Goal: Information Seeking & Learning: Learn about a topic

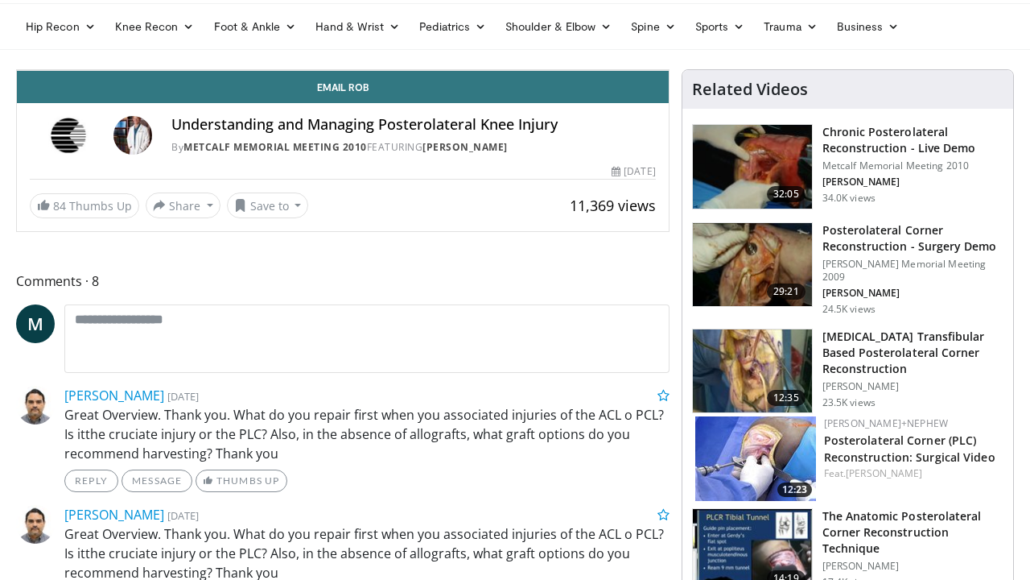
click at [669, 70] on span "Video Player" at bounding box center [653, 54] width 32 height 32
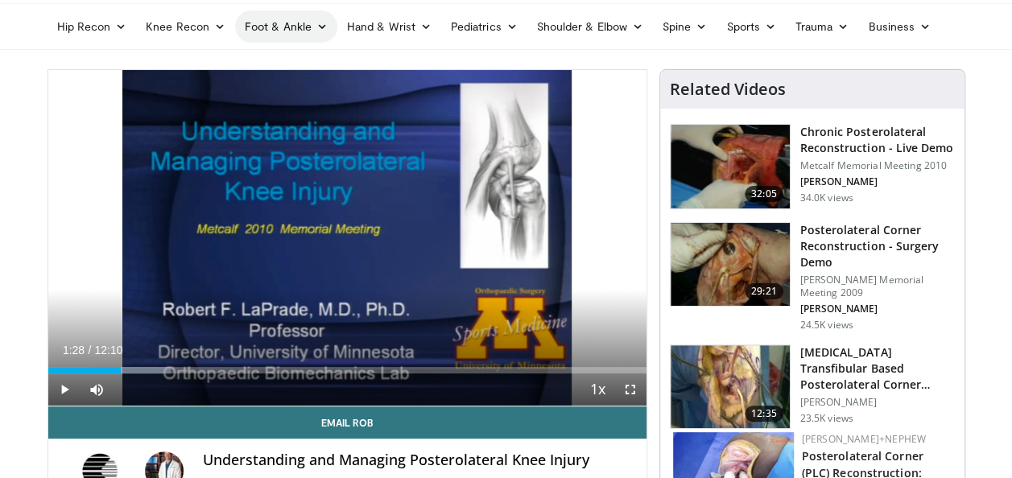
click at [316, 29] on icon at bounding box center [321, 26] width 11 height 11
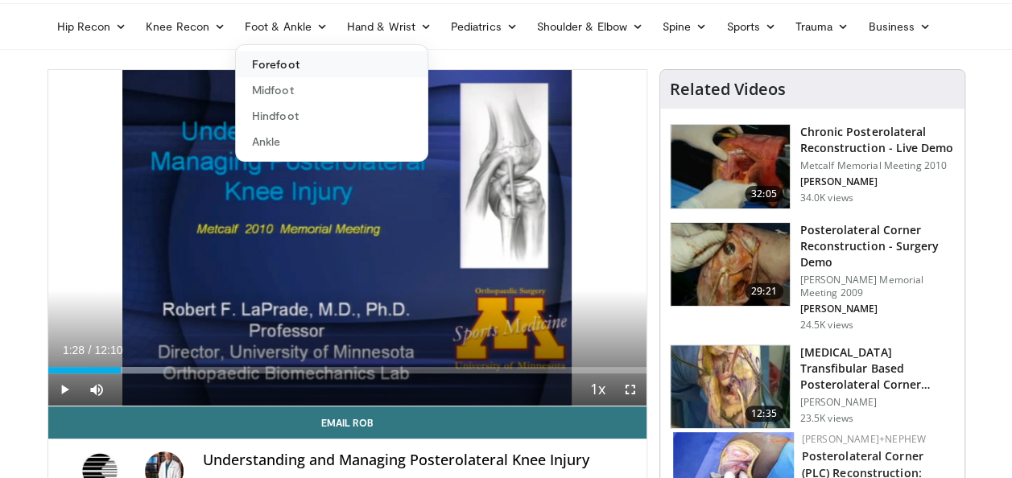
click at [274, 63] on link "Forefoot" at bounding box center [332, 65] width 192 height 26
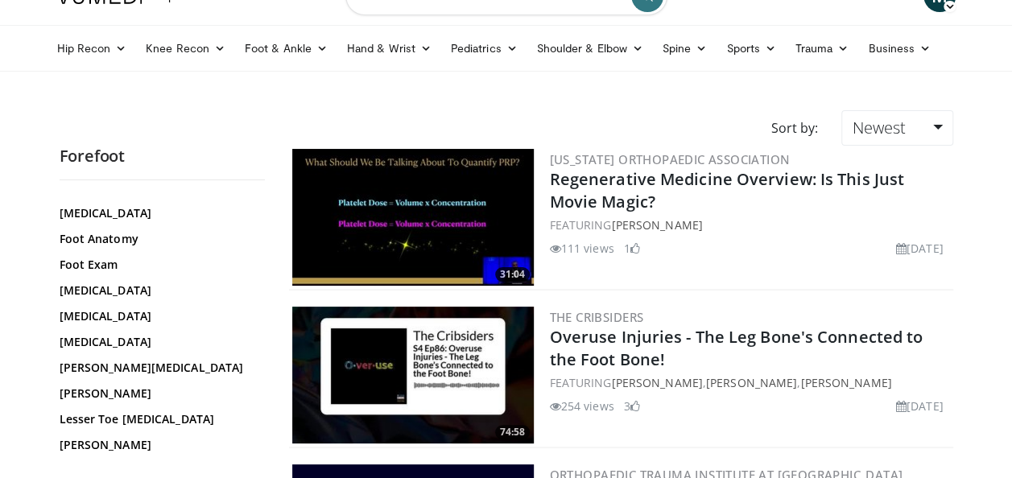
scroll to position [259, 0]
click at [116, 283] on link "Hallux Rigidus" at bounding box center [158, 291] width 197 height 16
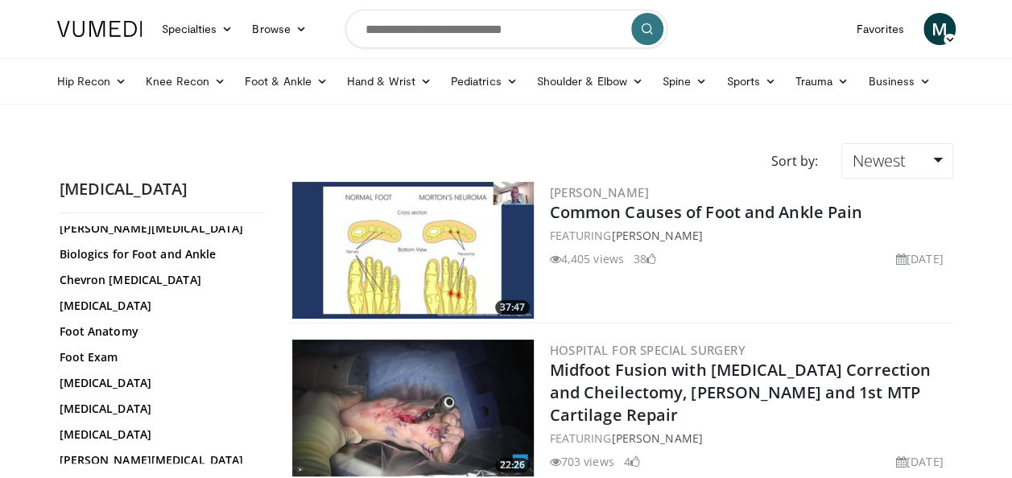
scroll to position [369, 0]
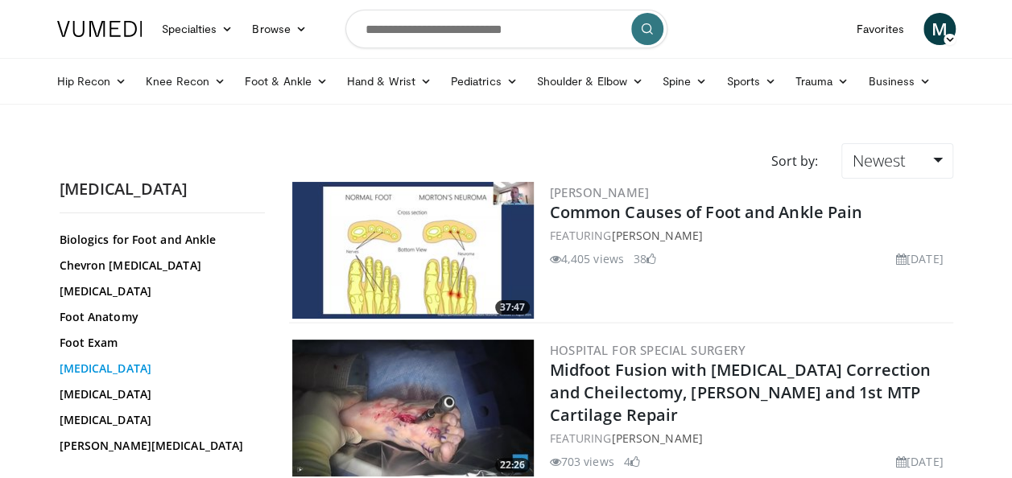
click at [105, 361] on link "Hallux Rigidus" at bounding box center [158, 369] width 197 height 16
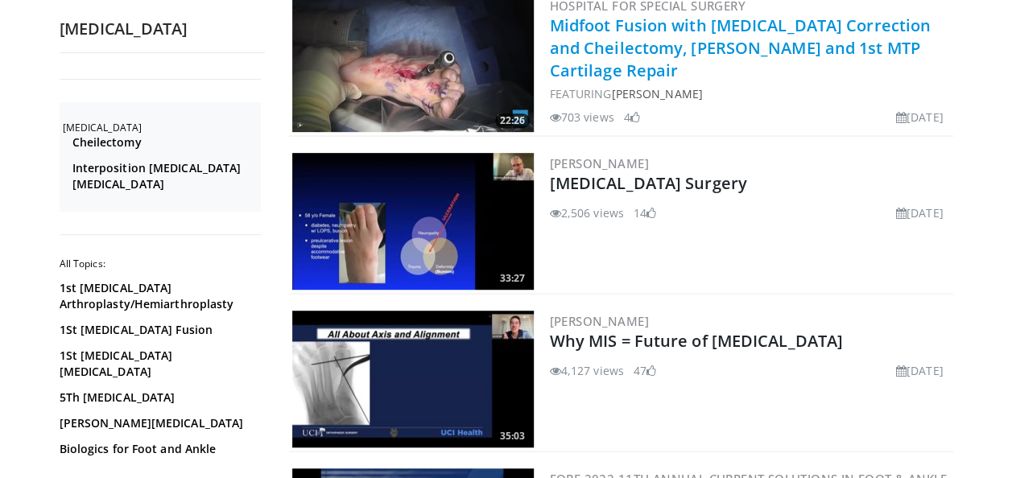
scroll to position [345, 0]
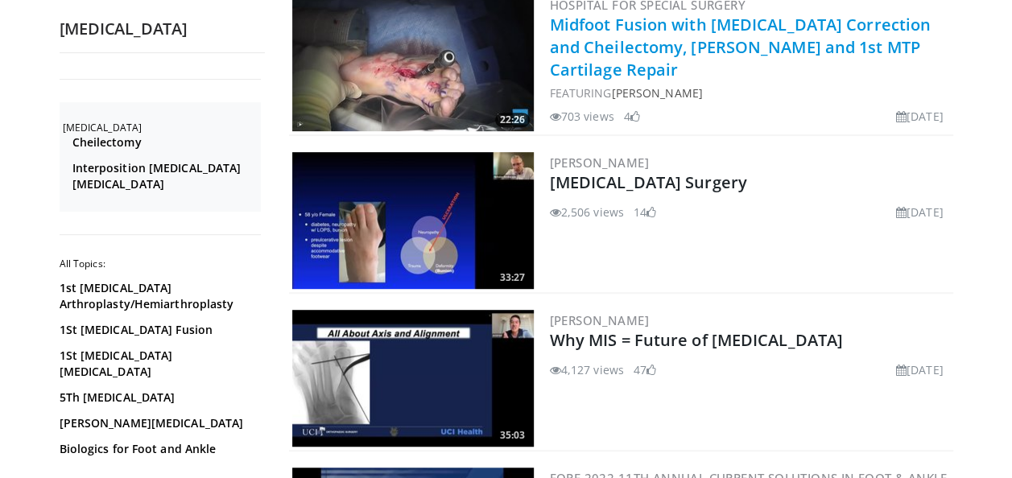
click at [717, 361] on div "4,127 views July 10, 2023 47" at bounding box center [750, 369] width 400 height 17
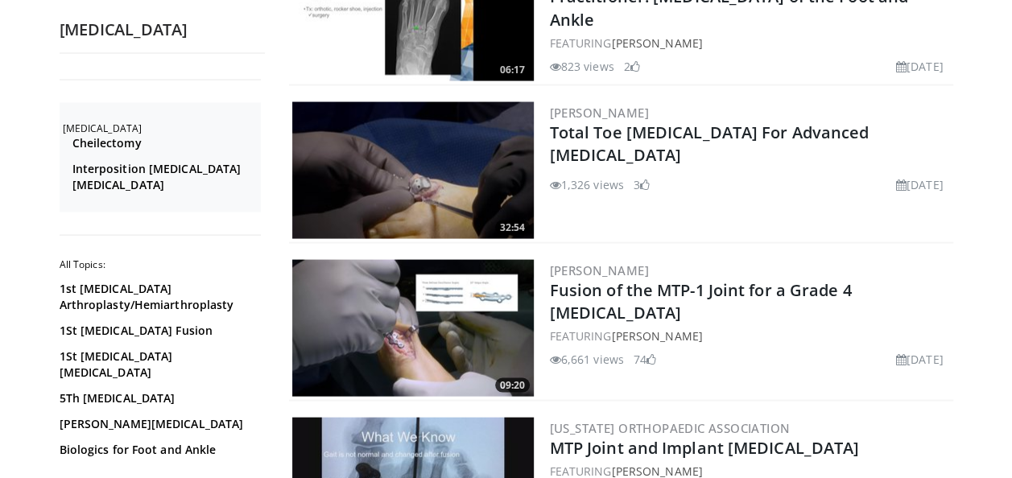
scroll to position [1497, 0]
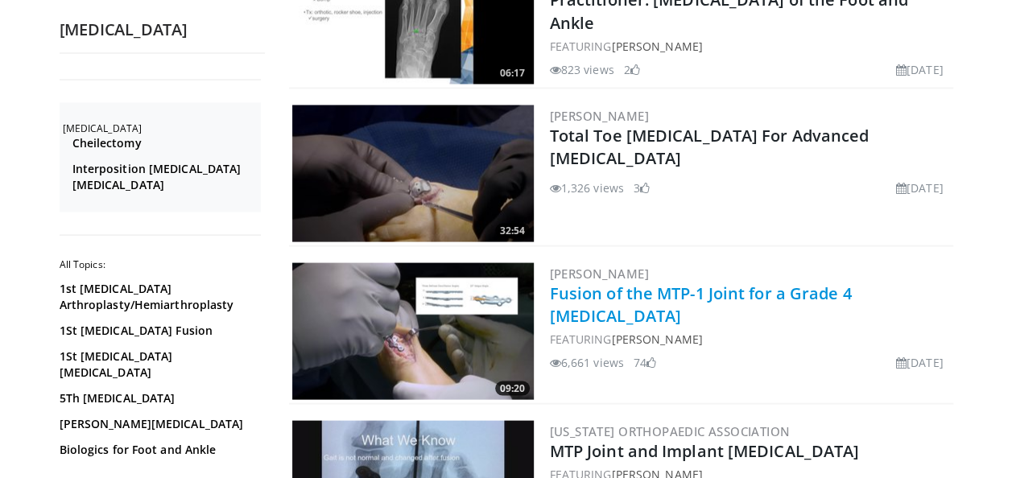
click at [592, 299] on link "Fusion of the MTP-1 Joint for a Grade 4 Hallux Rigidus" at bounding box center [701, 304] width 302 height 44
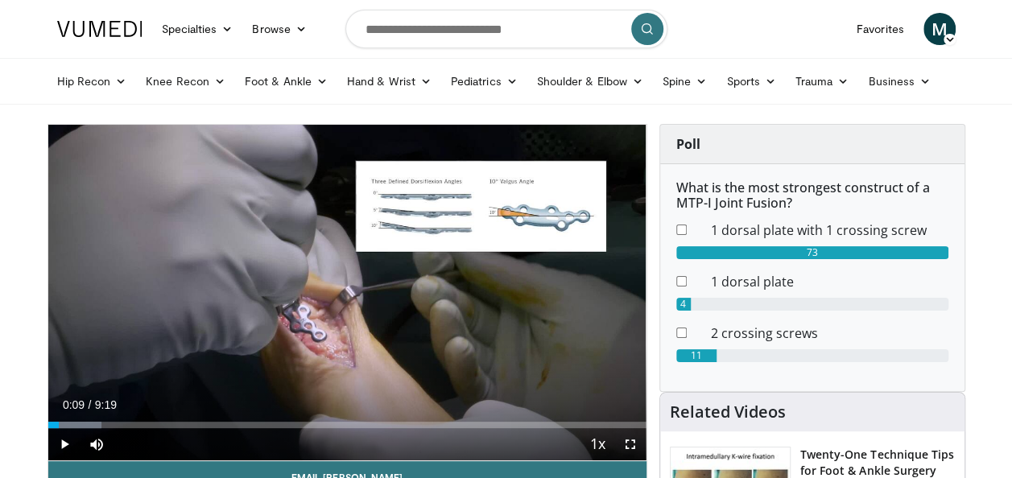
click at [58, 424] on div "0:09" at bounding box center [53, 425] width 10 height 6
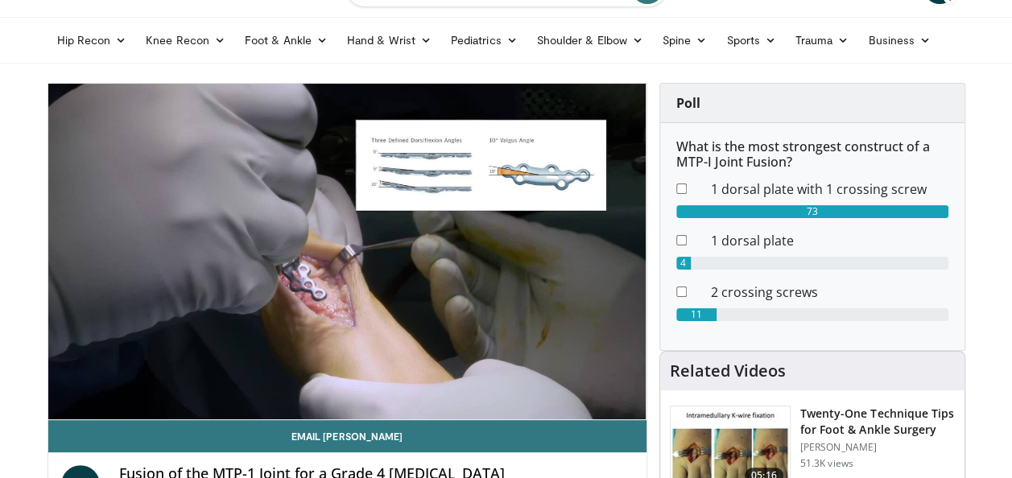
scroll to position [43, 0]
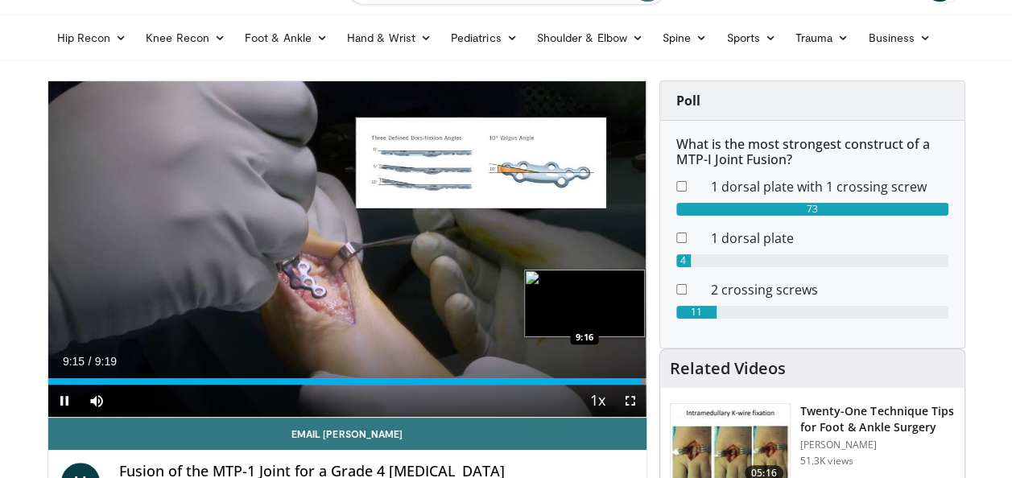
click at [642, 383] on video-js "**********" at bounding box center [347, 249] width 598 height 336
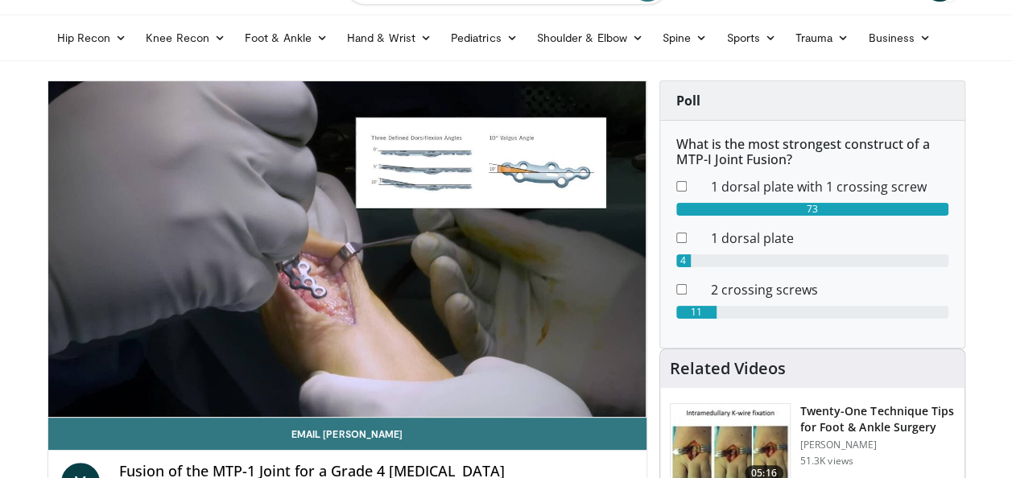
click at [646, 380] on div "**********" at bounding box center [347, 339] width 600 height 519
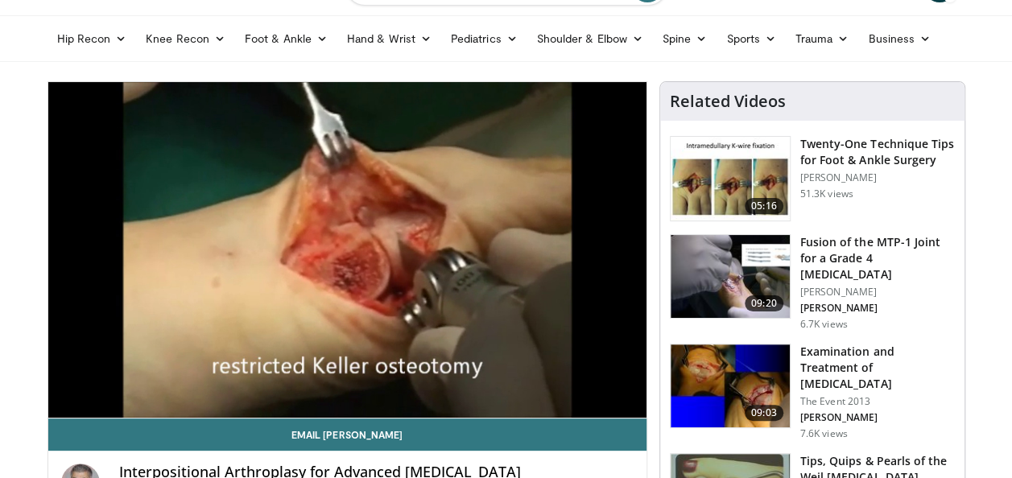
scroll to position [43, 0]
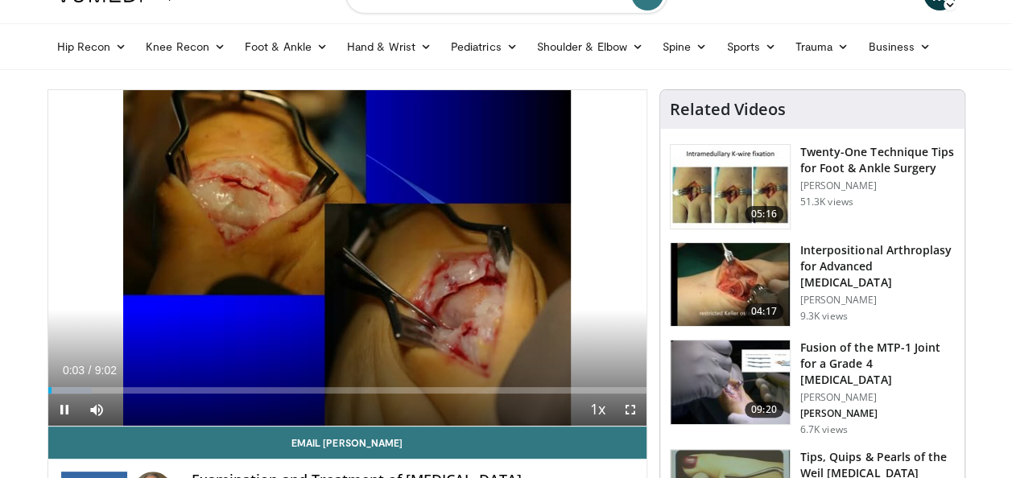
scroll to position [35, 0]
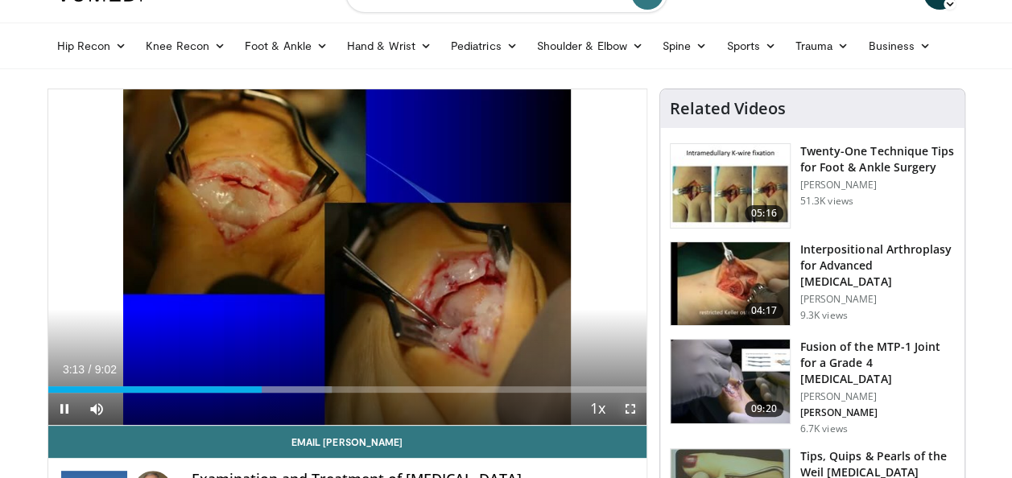
click at [626, 409] on span "Video Player" at bounding box center [630, 409] width 32 height 32
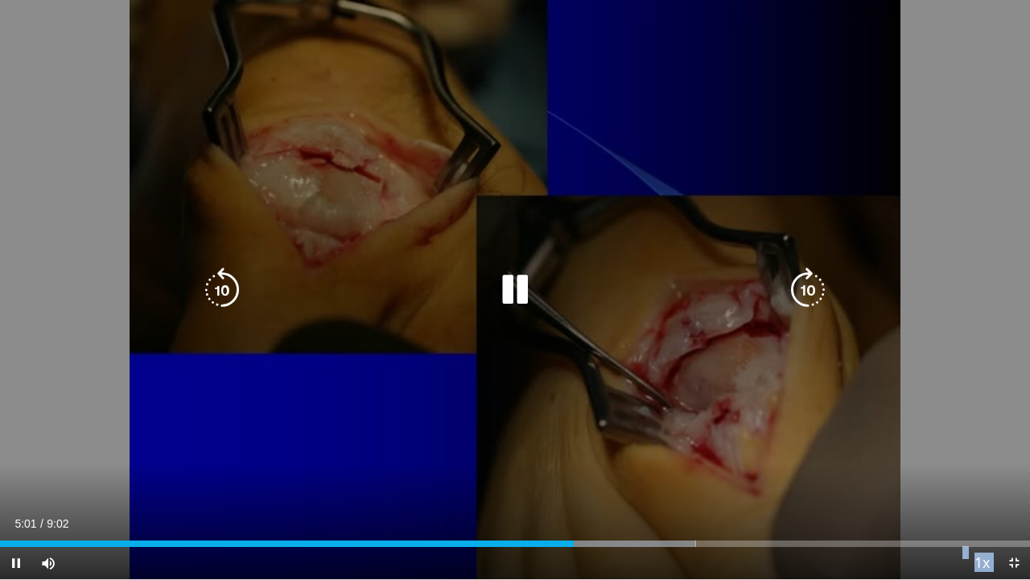
drag, startPoint x: 630, startPoint y: 469, endPoint x: 664, endPoint y: 541, distance: 80.3
click at [664, 477] on video-js "**********" at bounding box center [515, 290] width 1030 height 580
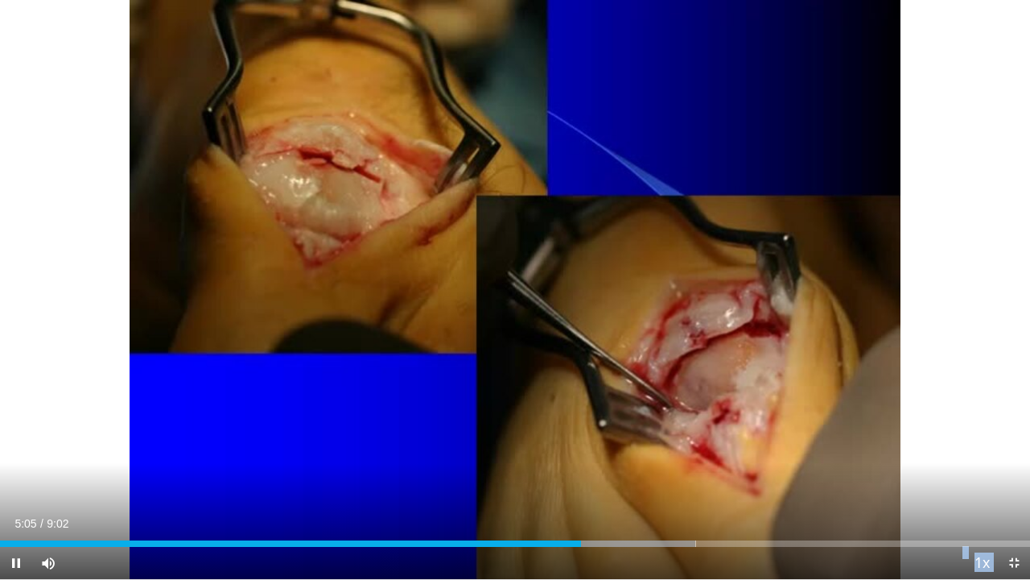
drag, startPoint x: 664, startPoint y: 541, endPoint x: 683, endPoint y: 561, distance: 27.3
click at [683, 477] on div "10 seconds Tap to unmute" at bounding box center [515, 289] width 1030 height 579
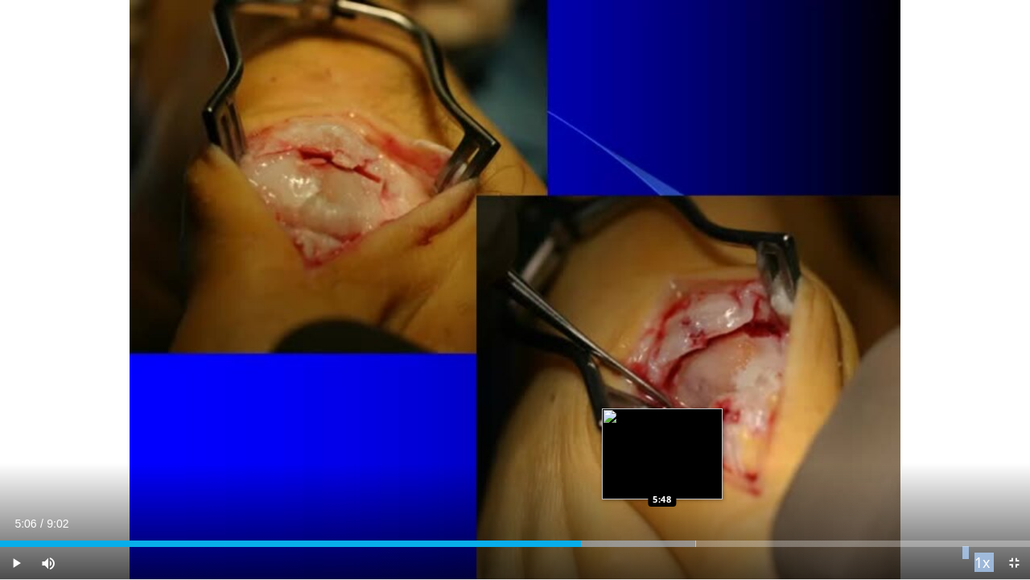
click at [663, 477] on div "Progress Bar" at bounding box center [604, 543] width 184 height 6
click at [663, 477] on div "Progress Bar" at bounding box center [650, 543] width 90 height 6
click at [663, 477] on div "Progress Bar" at bounding box center [659, 543] width 109 height 6
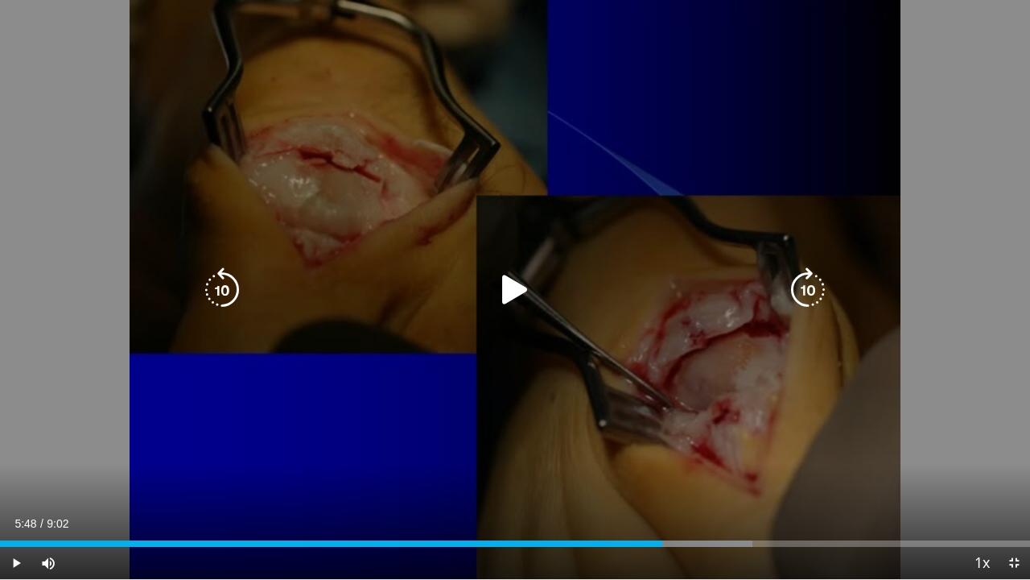
click at [518, 287] on icon "Video Player" at bounding box center [515, 289] width 45 height 45
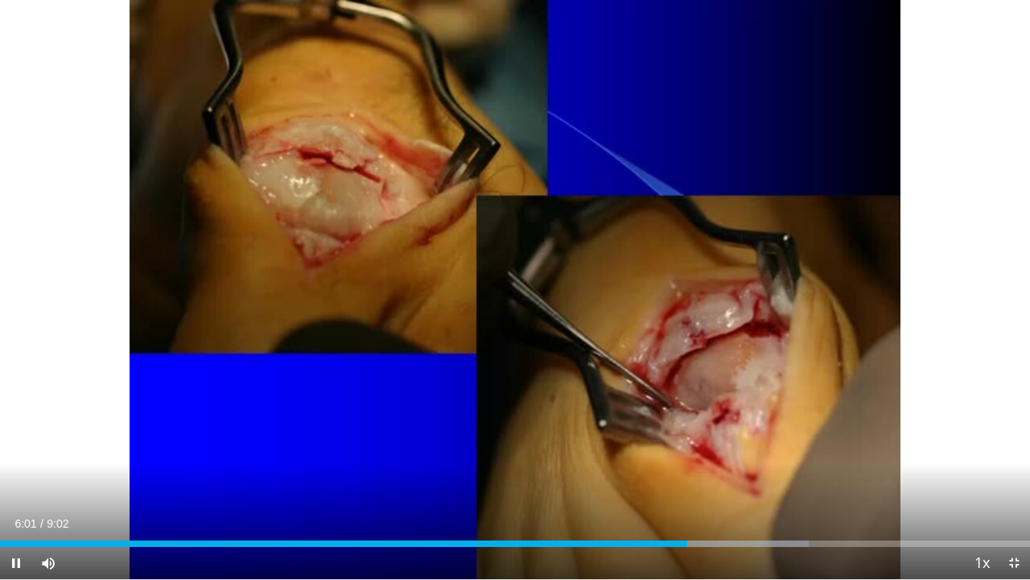
click at [518, 287] on div "10 seconds Tap to unmute" at bounding box center [515, 289] width 1030 height 579
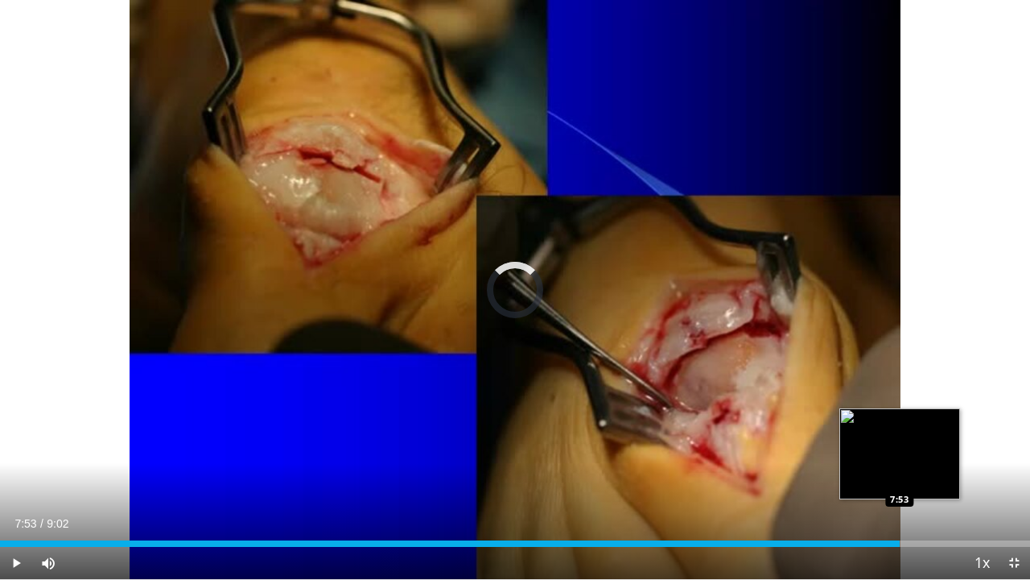
click at [900, 477] on div "Loaded : 83.97% 6:35 7:53" at bounding box center [515, 543] width 1030 height 6
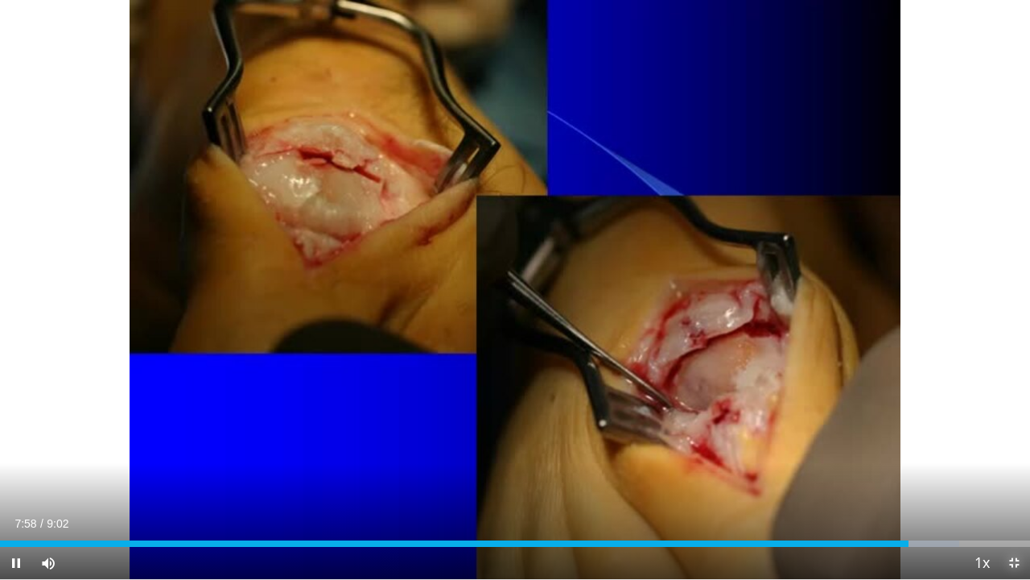
click at [1011, 477] on span "Video Player" at bounding box center [1014, 563] width 32 height 32
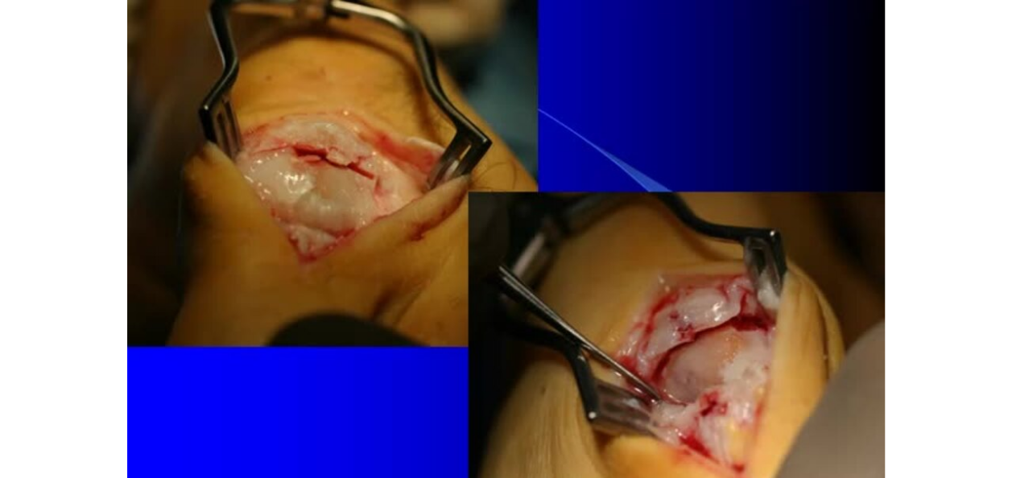
scroll to position [191, 0]
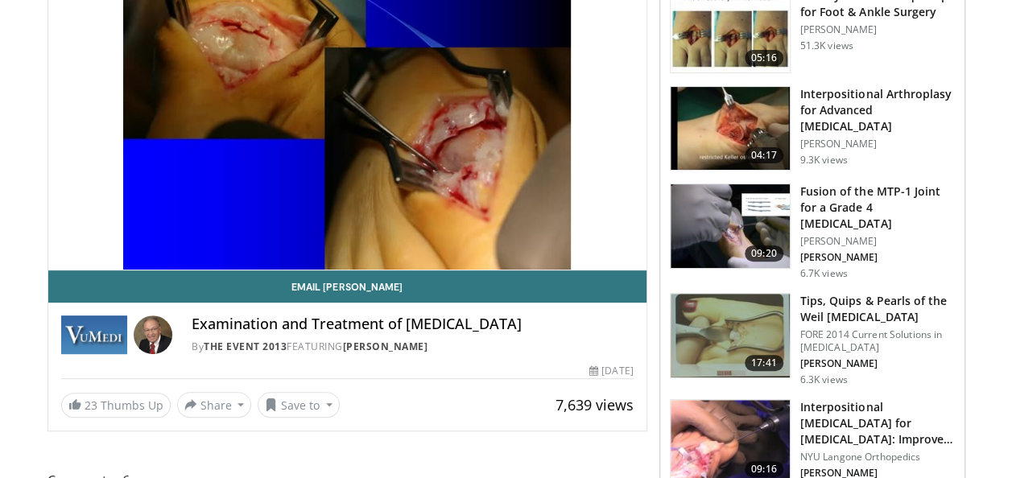
click at [844, 399] on h3 "Interpositional Arthroplasty for Hallux Rigidus: Improved Technique" at bounding box center [877, 423] width 155 height 48
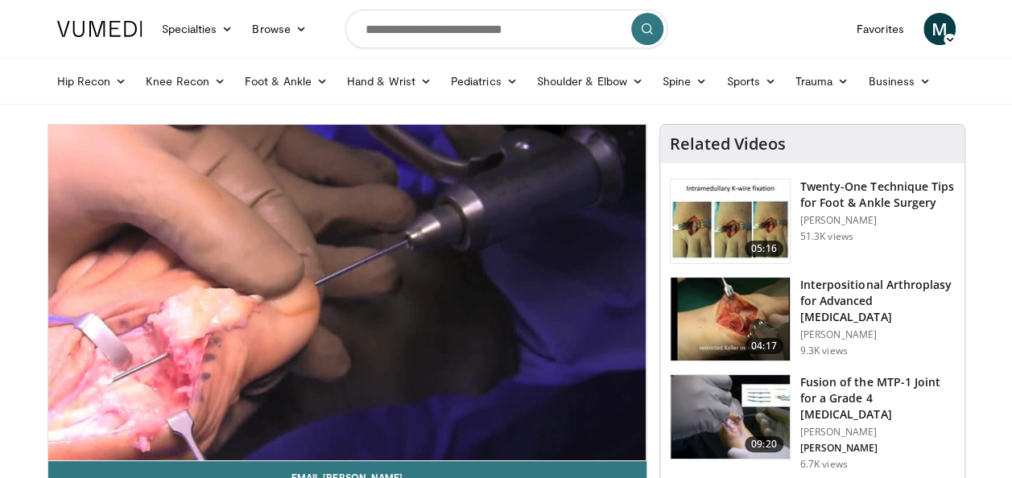
click at [628, 443] on video-js "**********" at bounding box center [347, 293] width 598 height 336
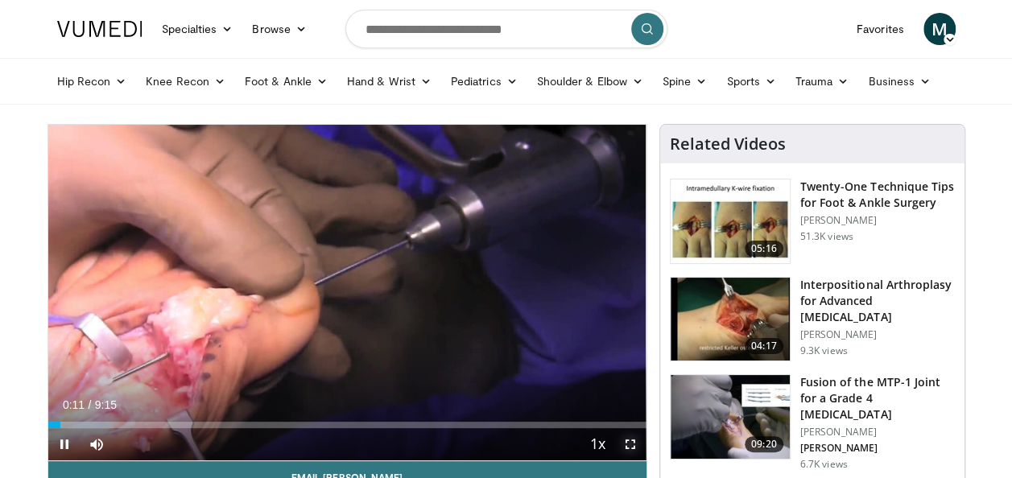
click at [630, 448] on span "Video Player" at bounding box center [630, 444] width 32 height 32
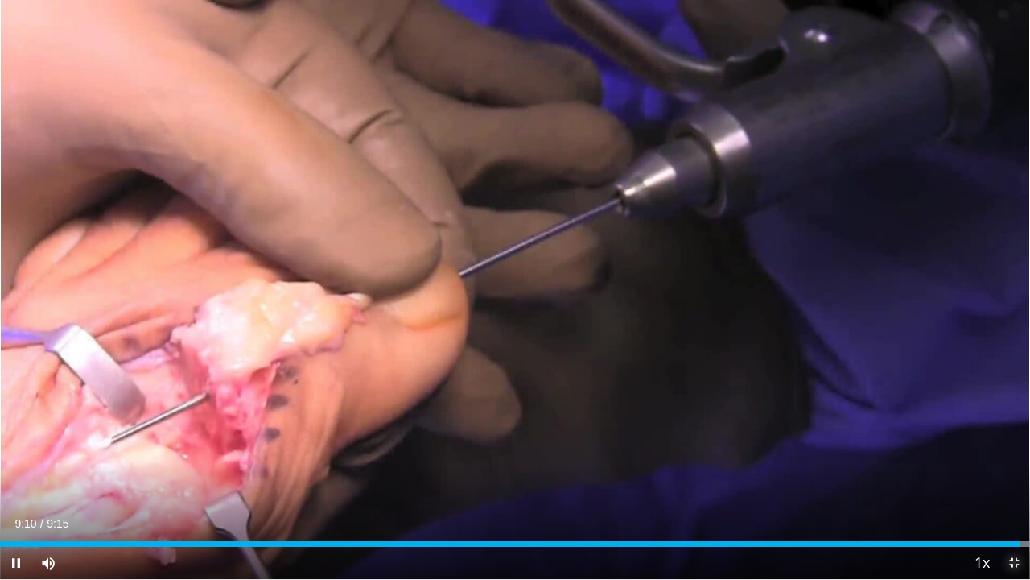
click at [1011, 477] on span "Video Player" at bounding box center [1014, 563] width 32 height 32
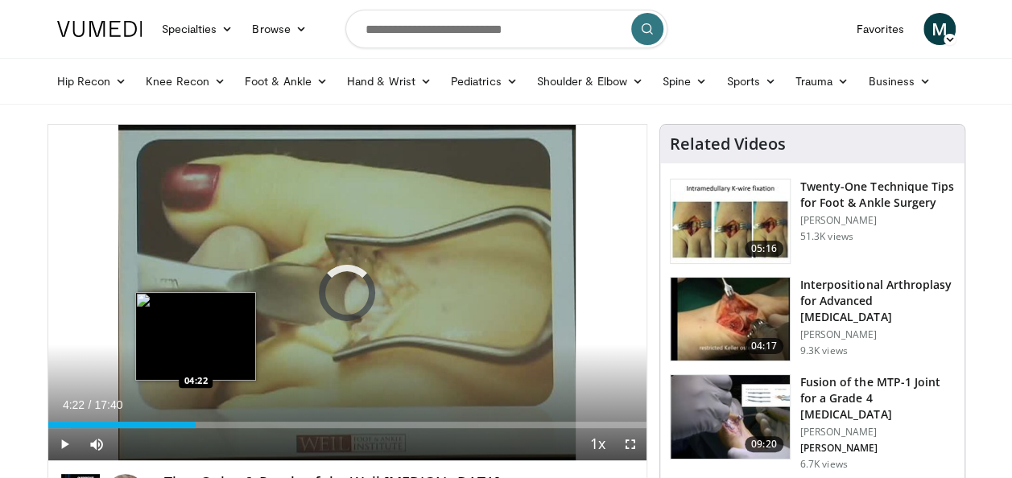
click at [196, 419] on div "Loaded : 3.77% 00:08 04:22" at bounding box center [347, 420] width 598 height 15
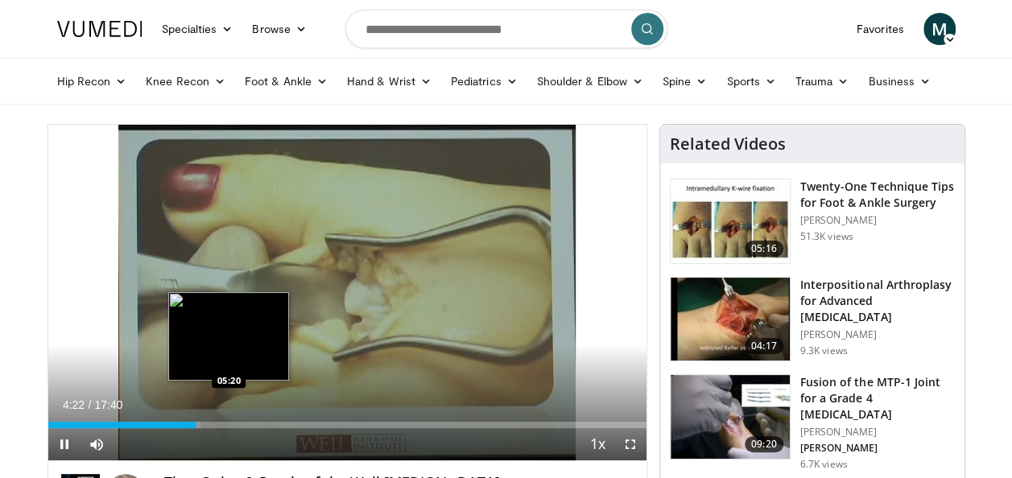
click at [229, 420] on div "Loaded : 25.48% 04:22 05:20" at bounding box center [347, 420] width 598 height 15
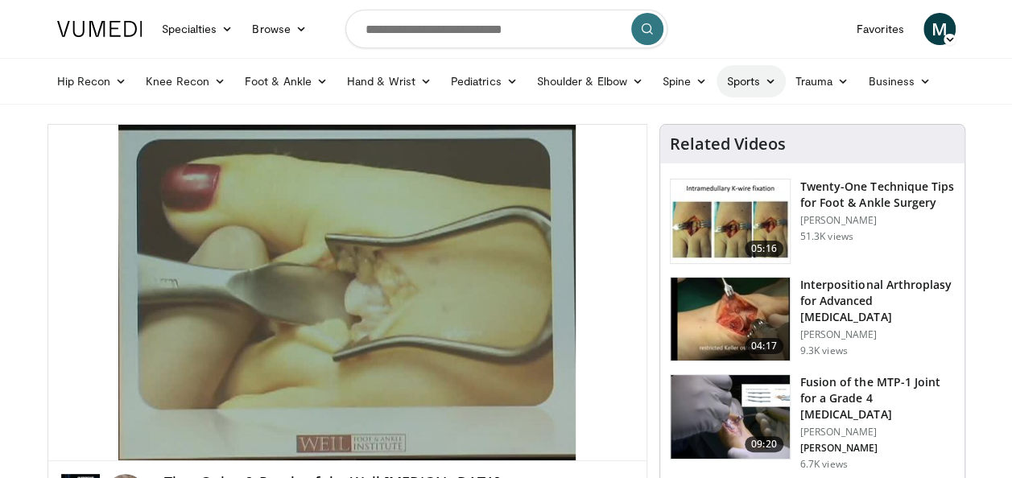
click at [766, 85] on icon at bounding box center [770, 81] width 11 height 11
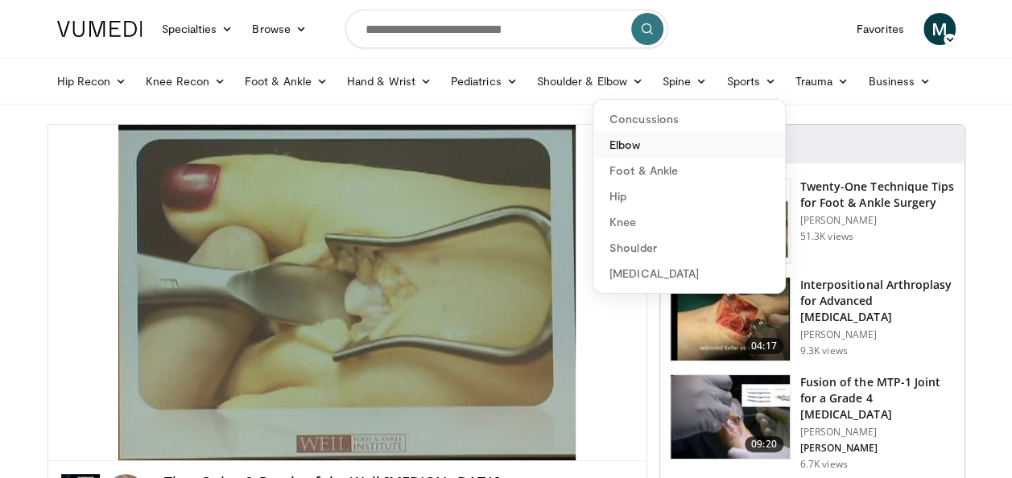
click at [628, 143] on link "Elbow" at bounding box center [689, 145] width 192 height 26
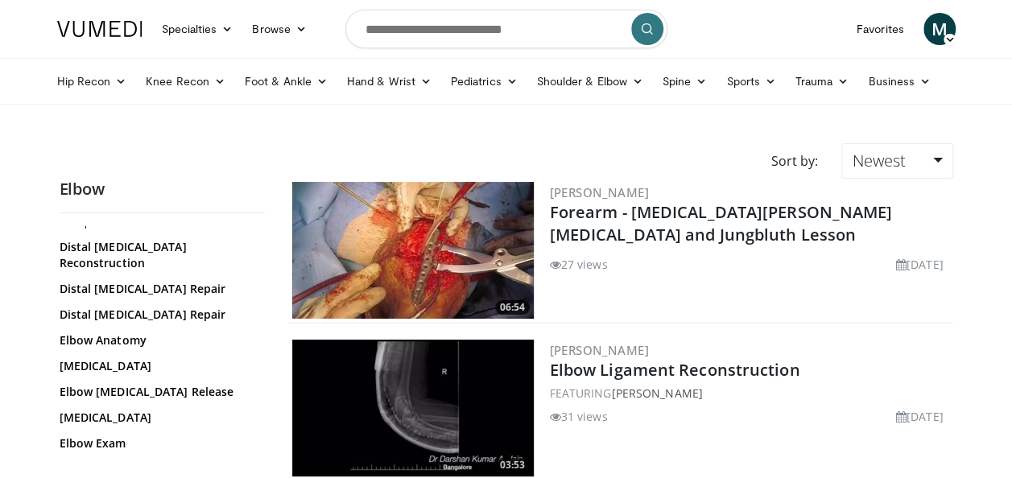
scroll to position [47, 0]
click at [147, 357] on link "Elbow Arthroscopy" at bounding box center [158, 365] width 197 height 16
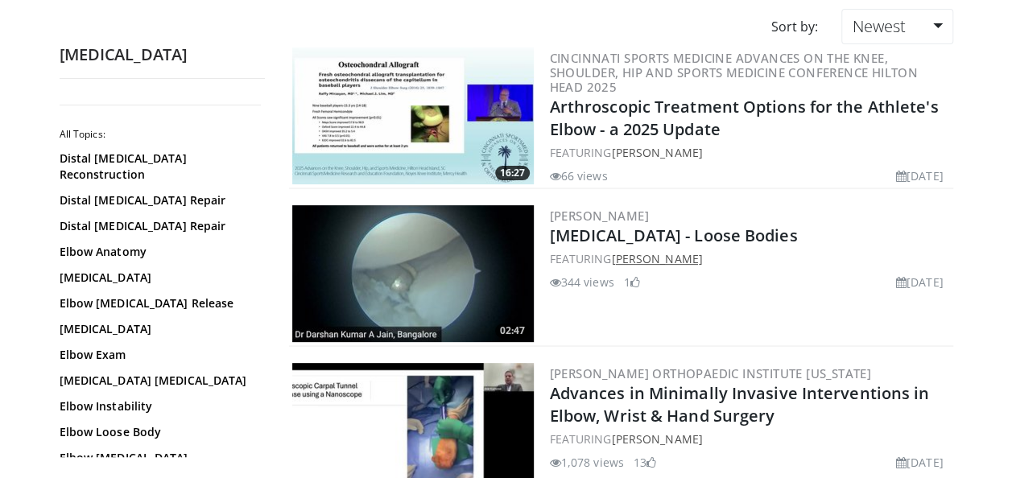
scroll to position [128, 0]
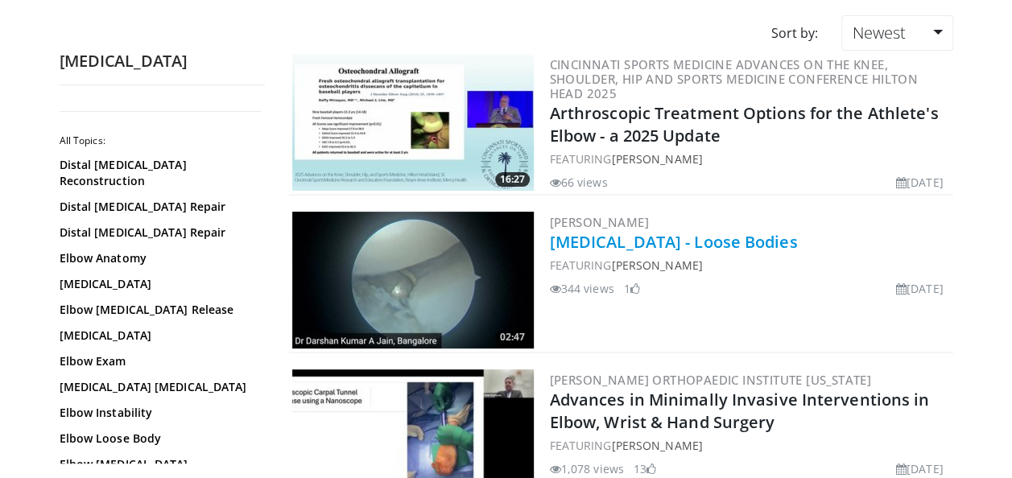
click at [632, 238] on link "Elbow Arthroscopy - Loose Bodies" at bounding box center [674, 242] width 248 height 22
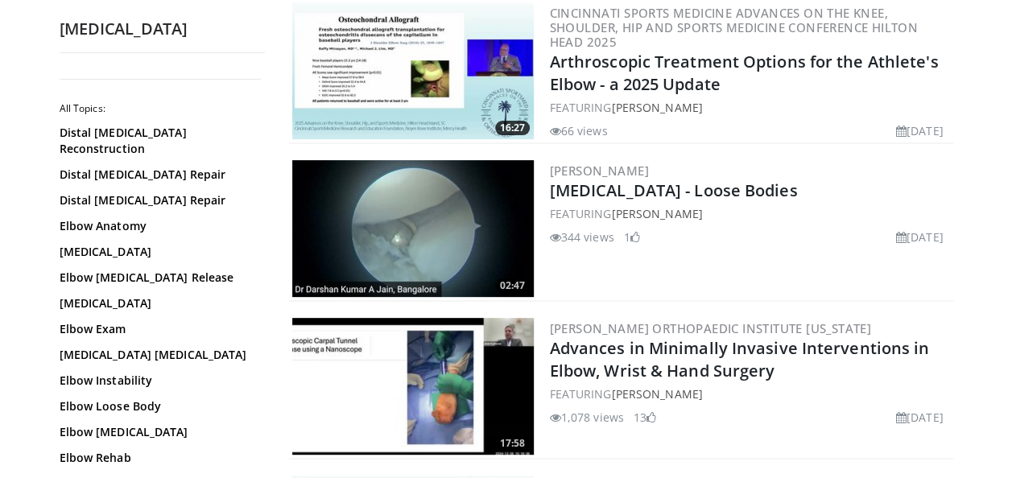
scroll to position [179, 0]
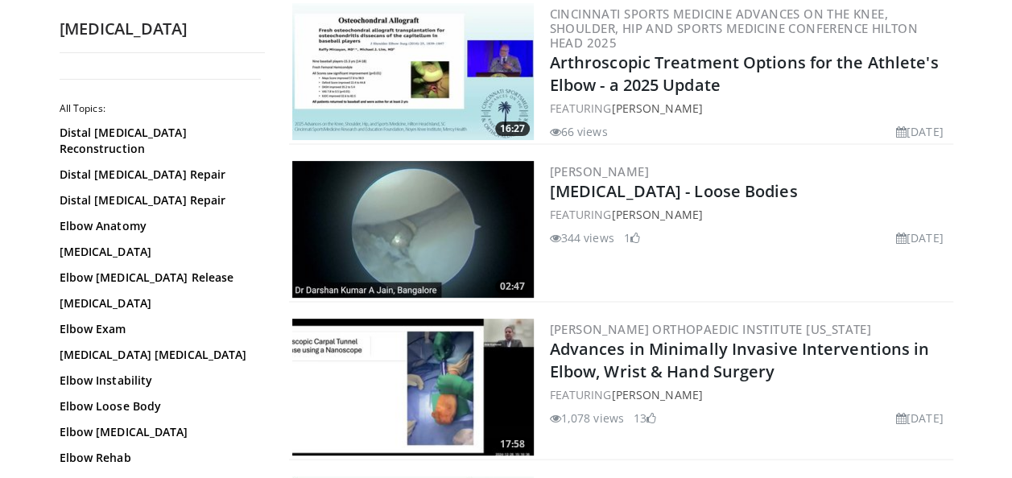
click at [148, 380] on div "Distal Biceps Reconstruction Distal Biceps Repair Distal Triceps Repair Elbow A…" at bounding box center [160, 445] width 201 height 641
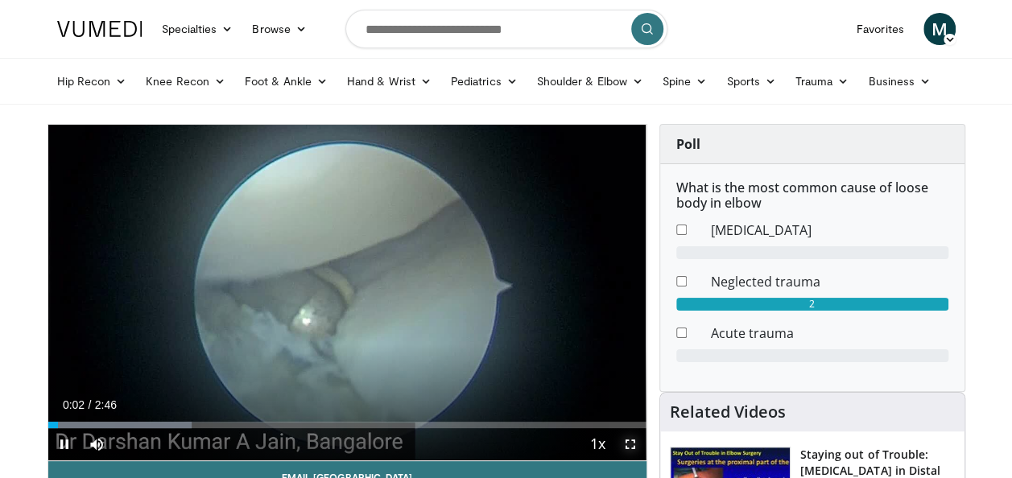
click at [629, 445] on span "Video Player" at bounding box center [630, 444] width 32 height 32
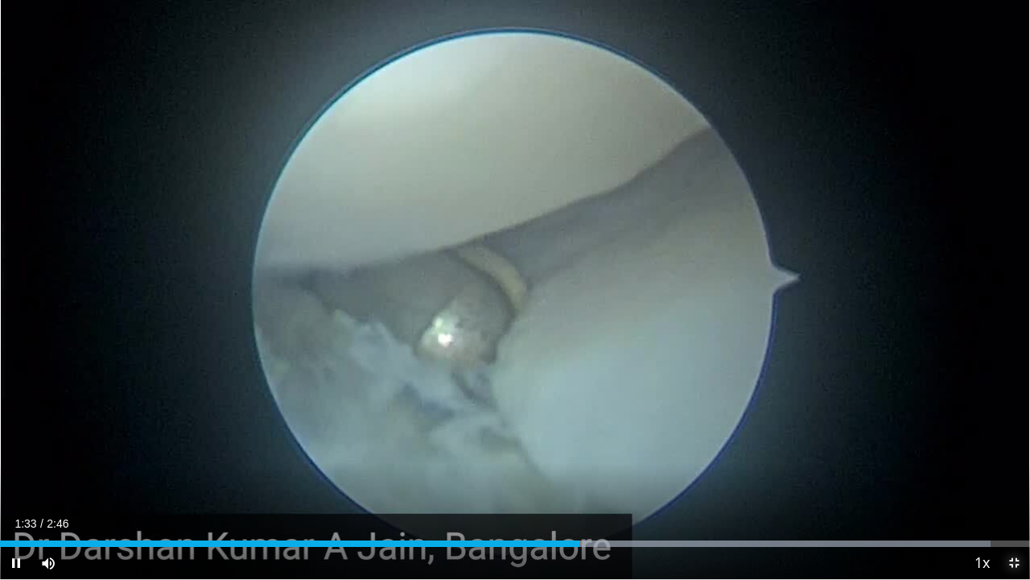
click at [1011, 477] on span "Video Player" at bounding box center [1014, 563] width 32 height 32
